Goal: Information Seeking & Learning: Find specific fact

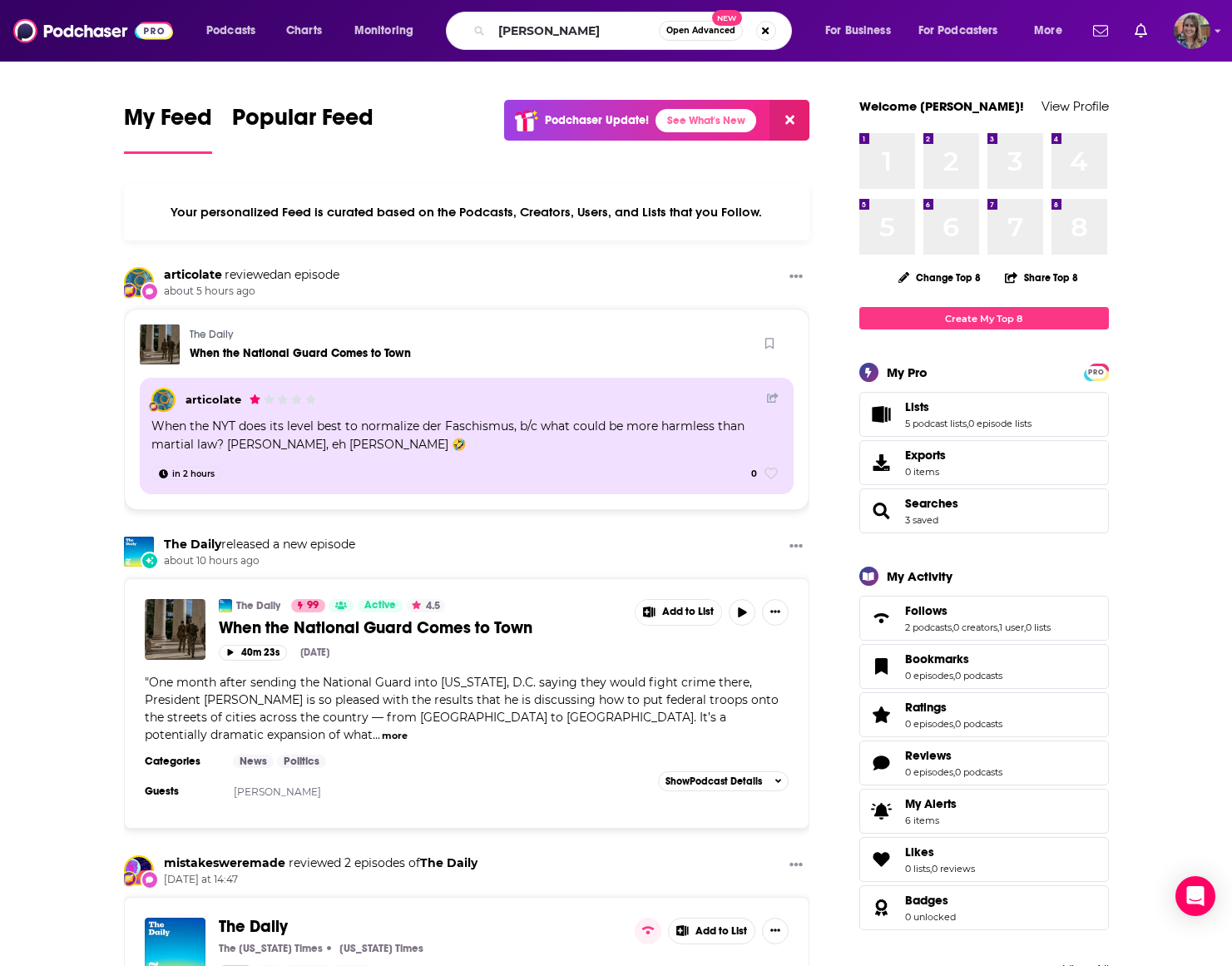
type input "[PERSON_NAME]"
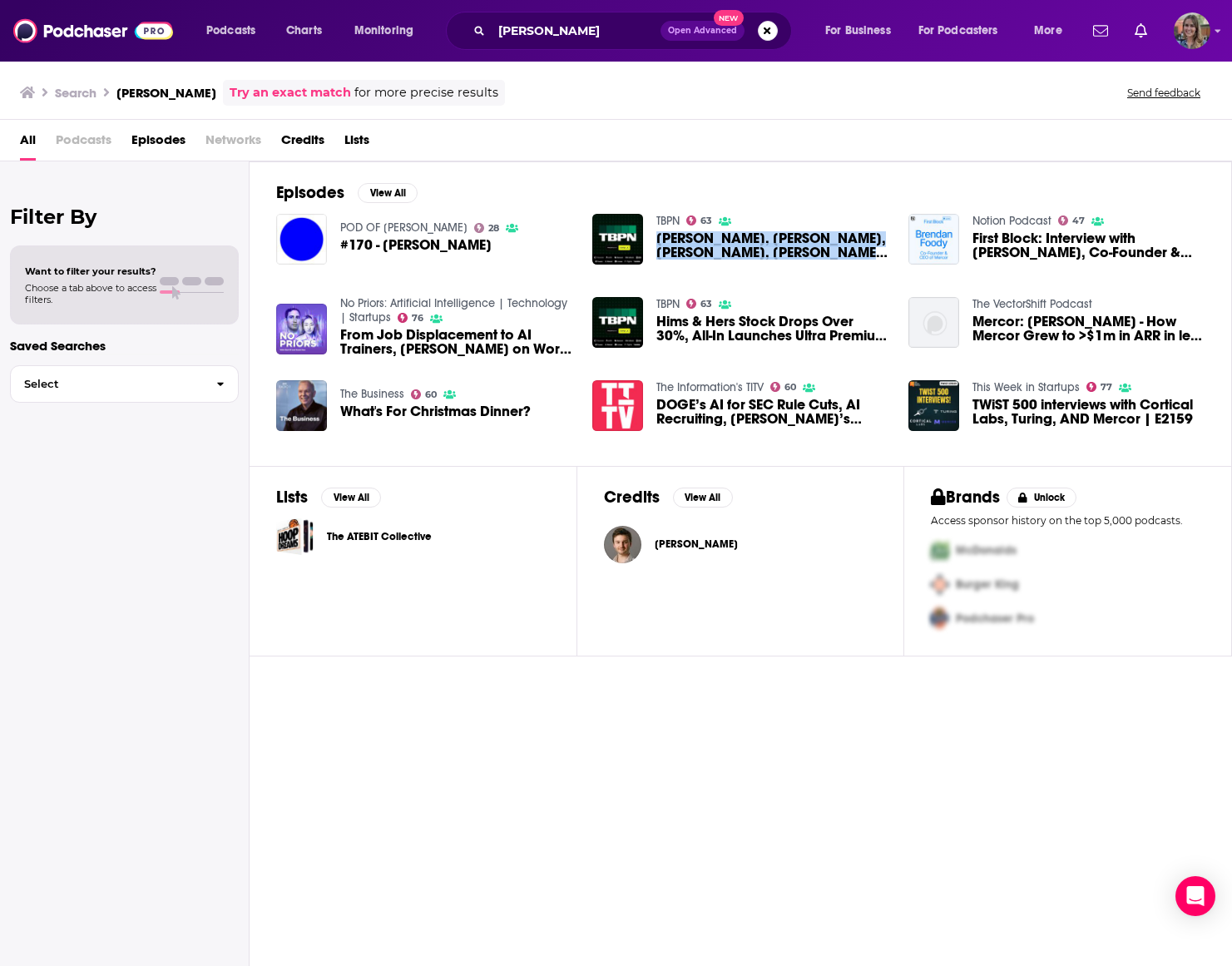
click at [161, 147] on span "Episodes" at bounding box center [158, 143] width 54 height 34
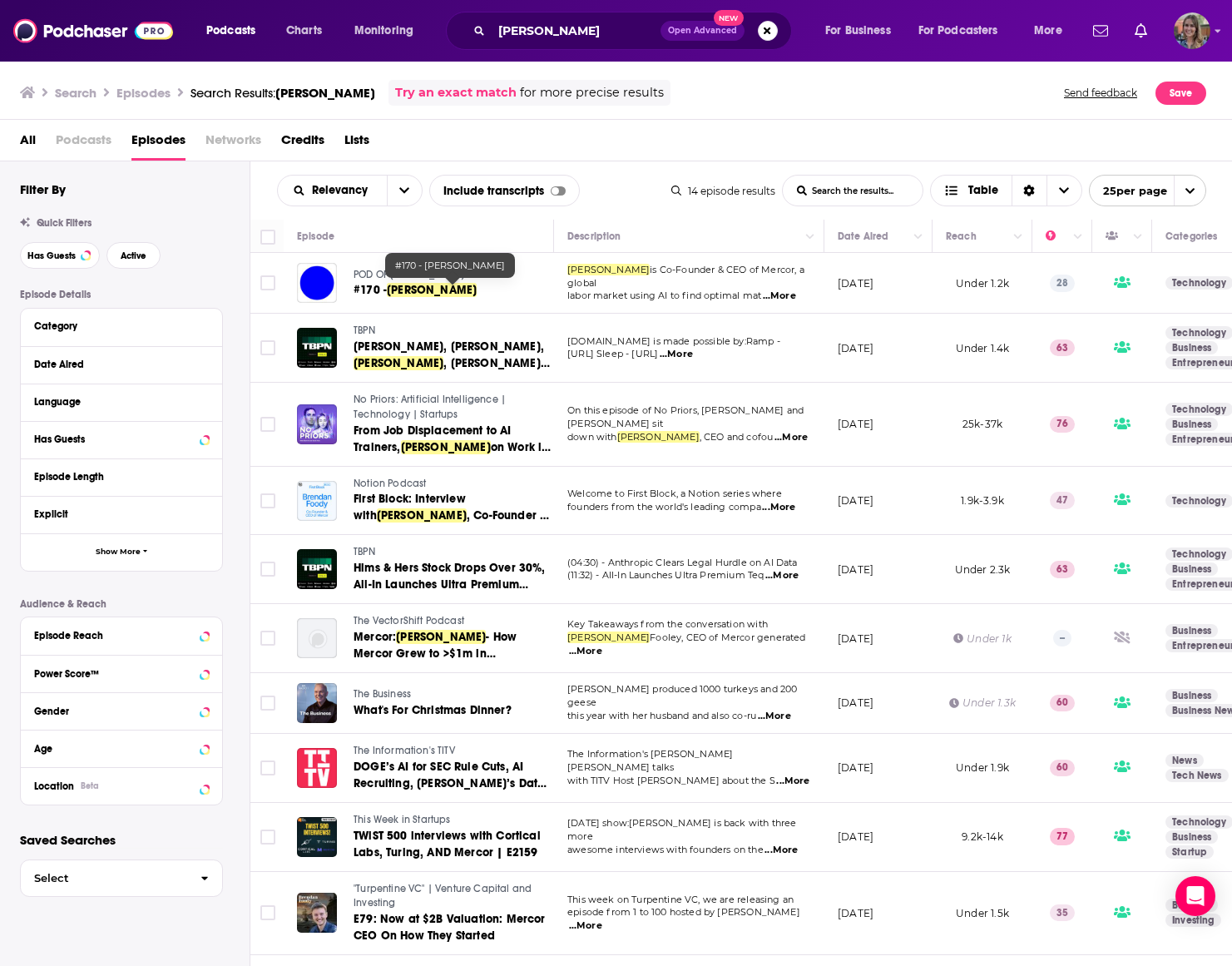
click at [779, 290] on span "...More" at bounding box center [779, 295] width 33 height 13
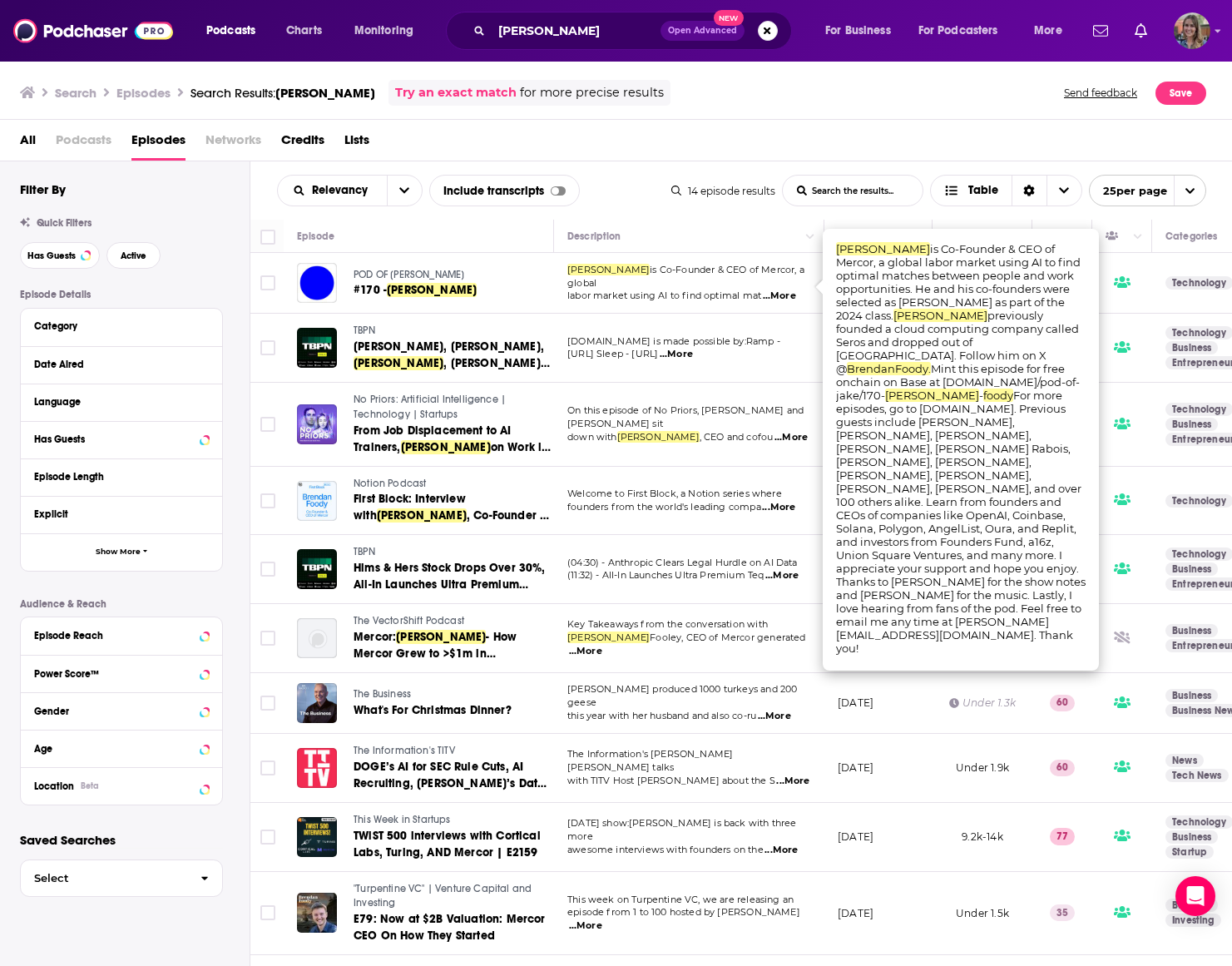
scroll to position [10, 0]
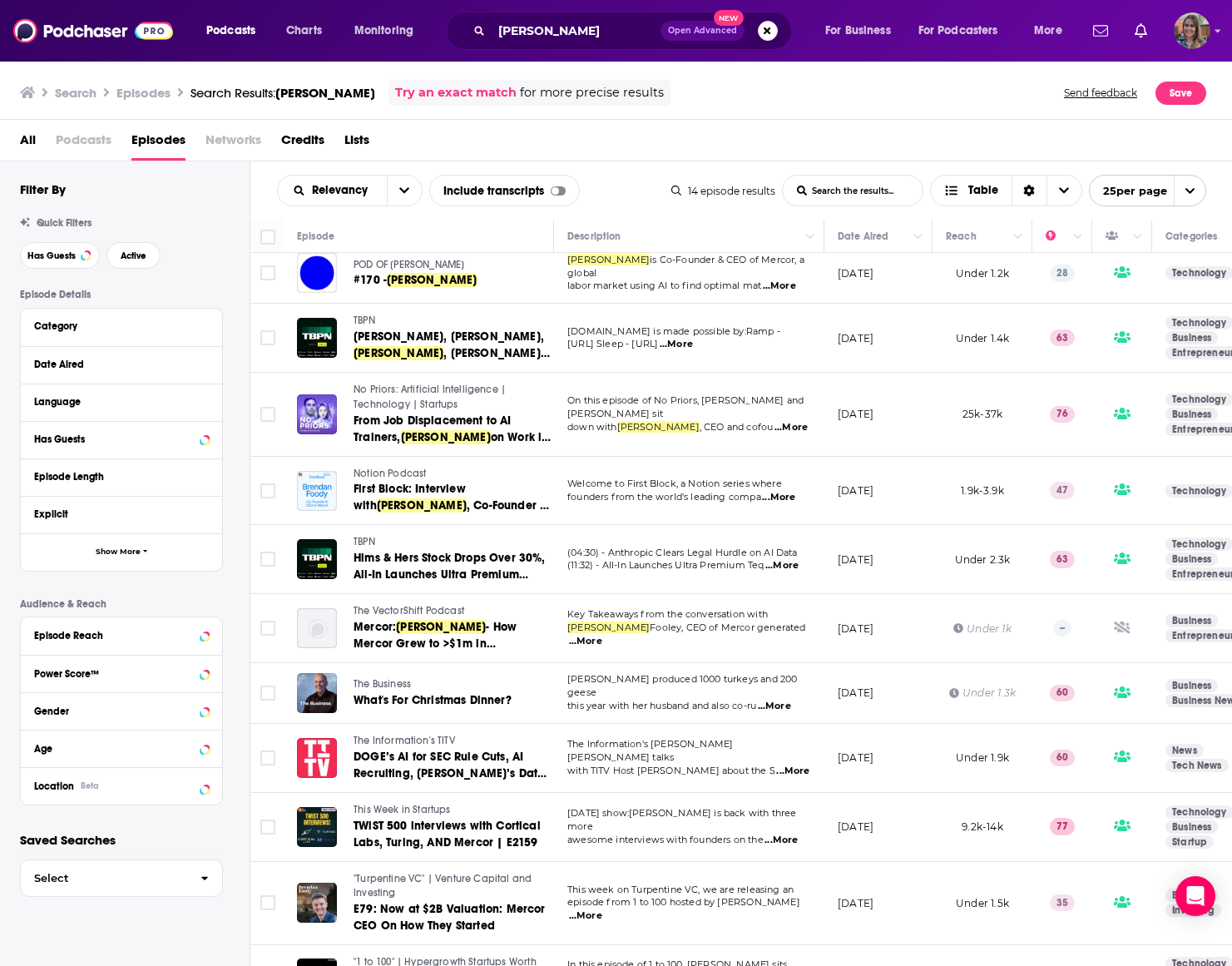
click at [693, 343] on span "...More" at bounding box center [676, 344] width 33 height 13
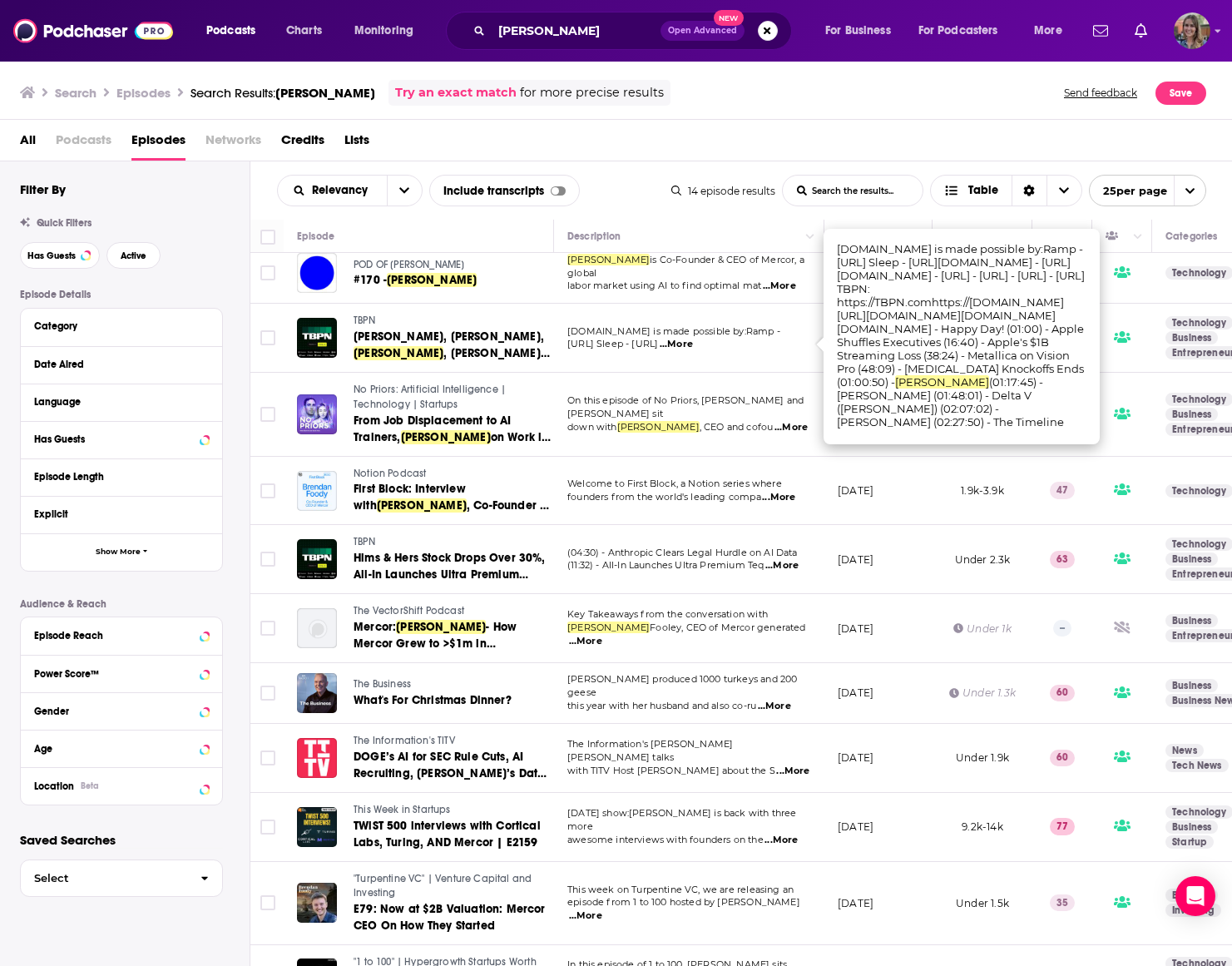
click at [790, 567] on span "...More" at bounding box center [782, 566] width 33 height 13
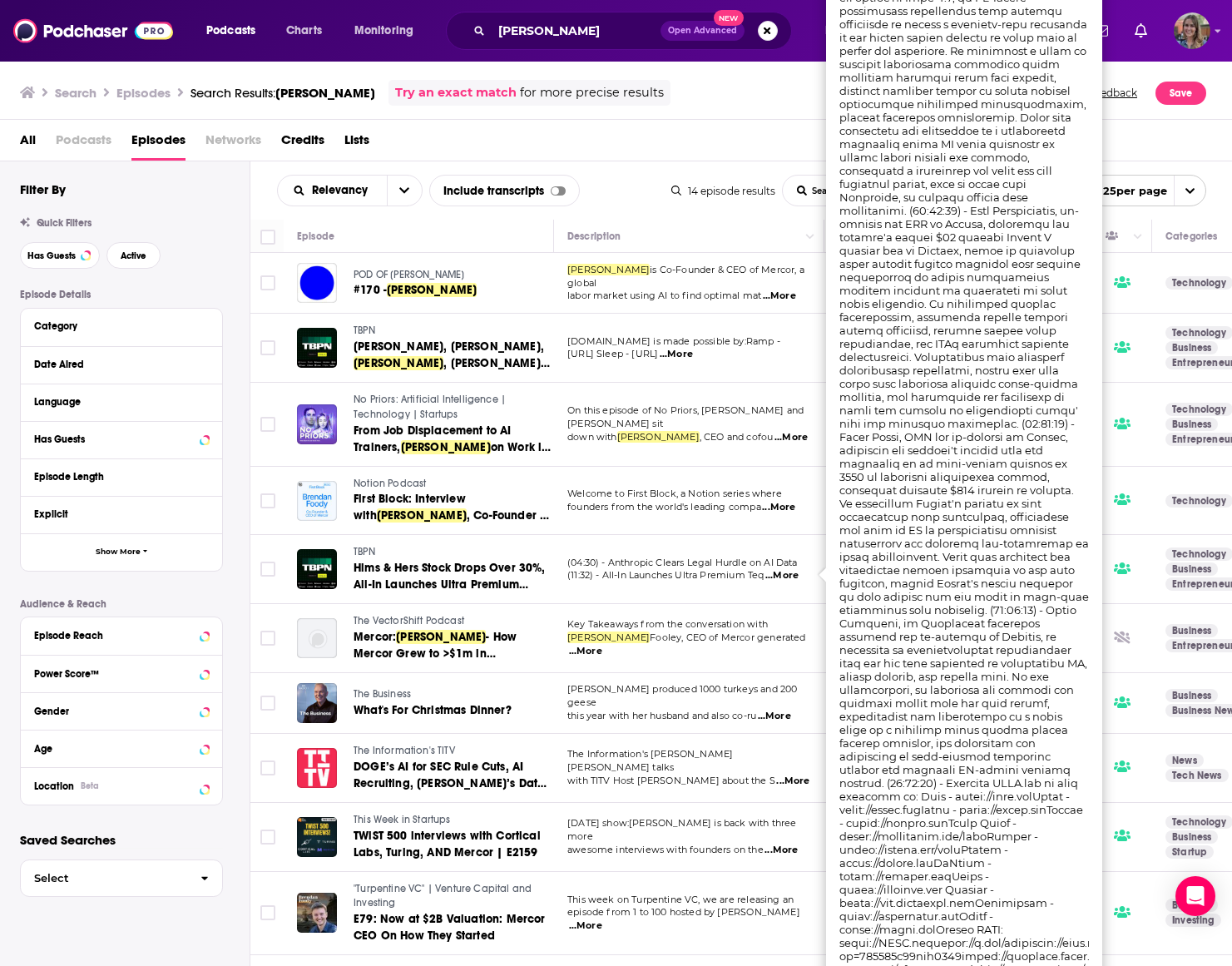
scroll to position [0, 0]
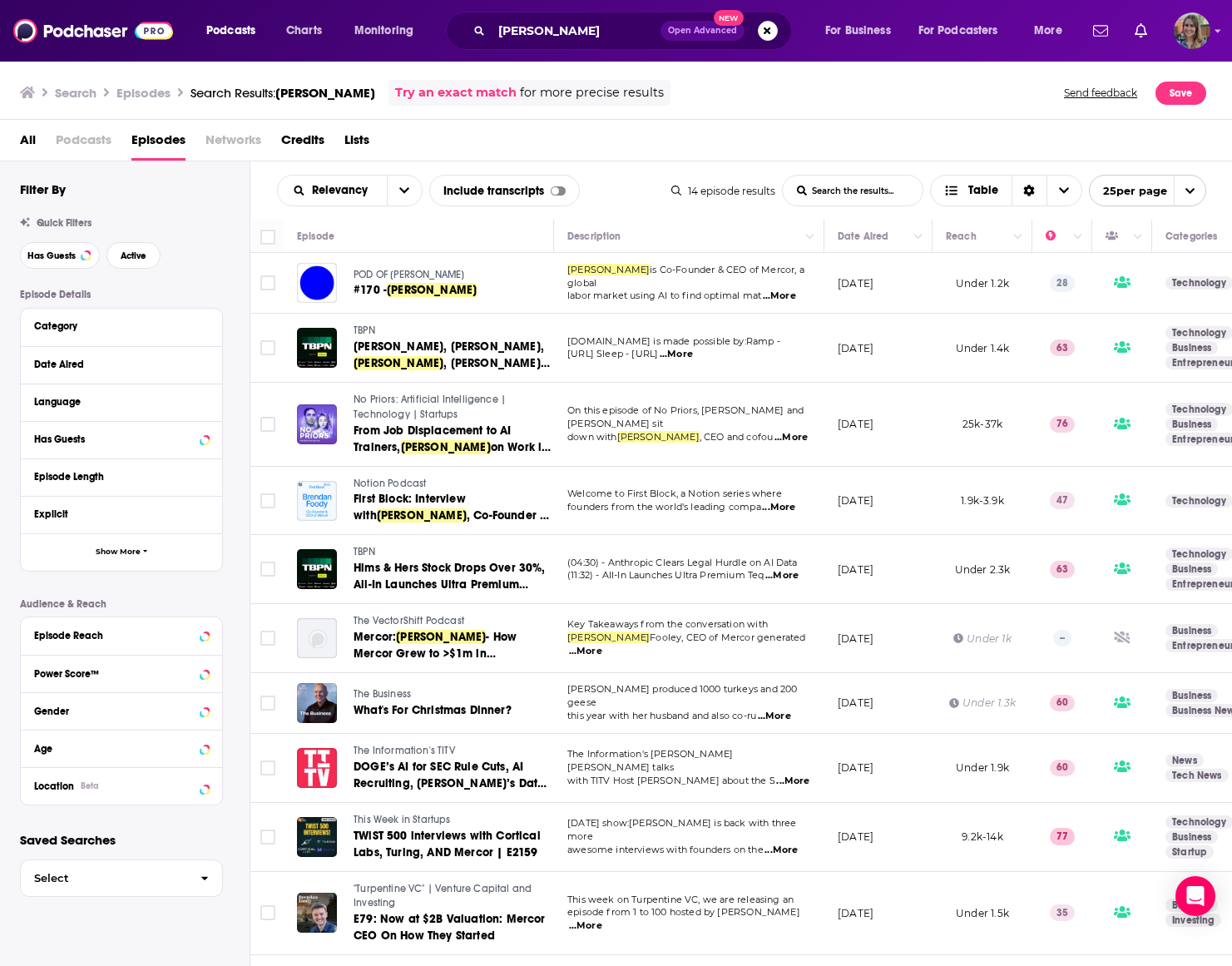
click at [651, 157] on div "All Podcasts Episodes Networks Credits Lists" at bounding box center [619, 143] width 1200 height 34
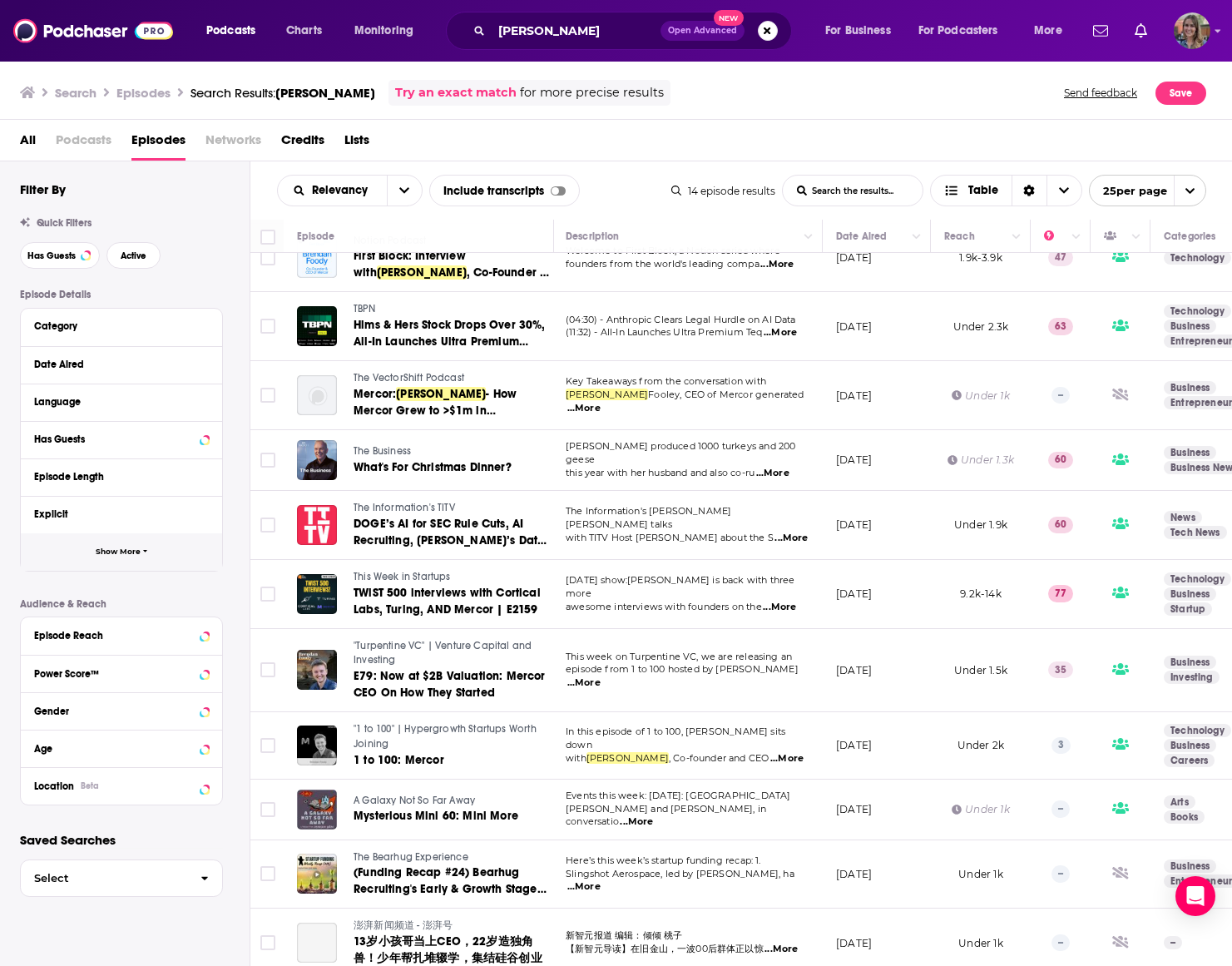
scroll to position [242, 2]
